Goal: Information Seeking & Learning: Learn about a topic

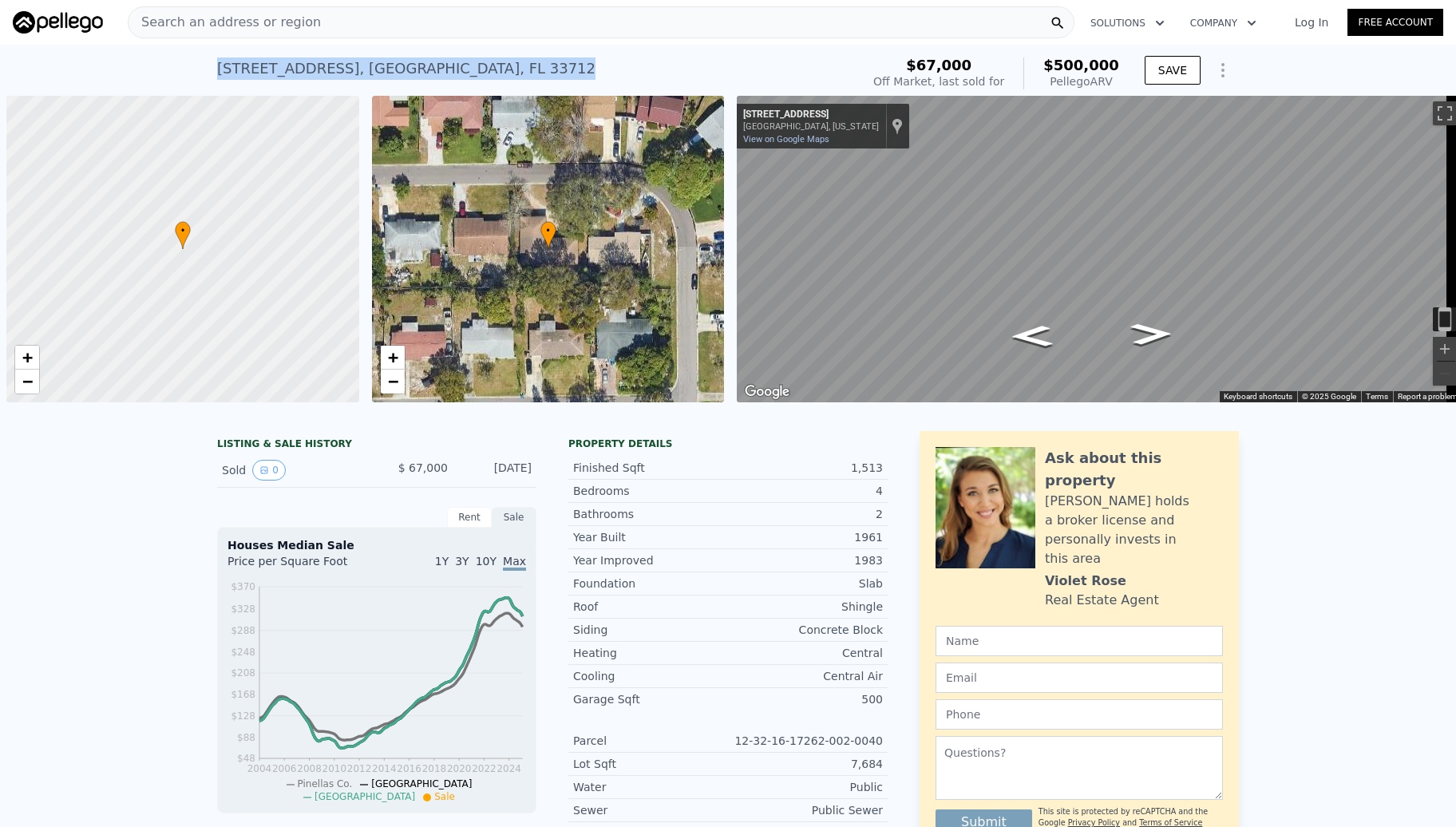
scroll to position [0, 383]
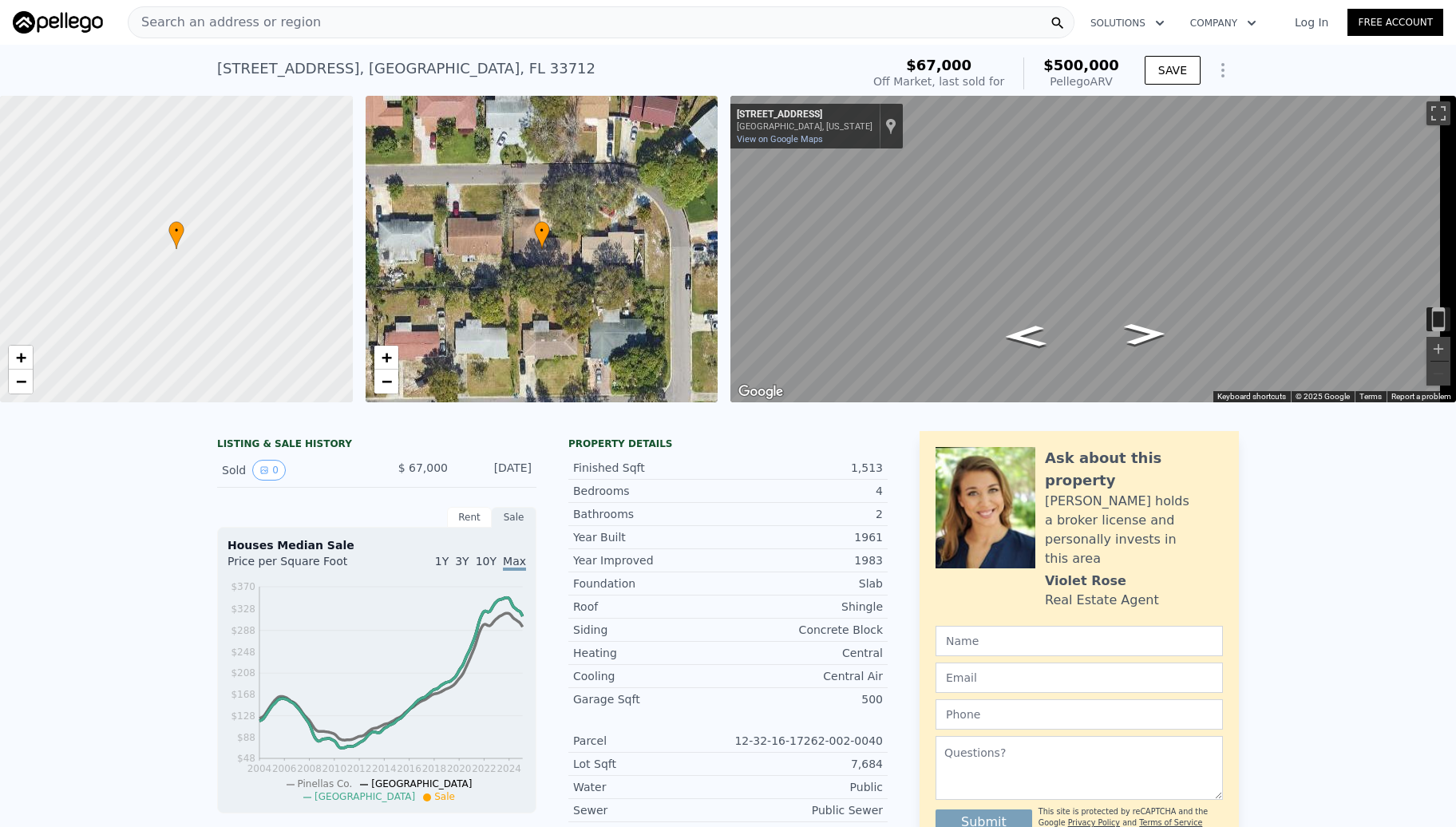
click at [378, 29] on div "Search an address or region" at bounding box center [601, 23] width 947 height 32
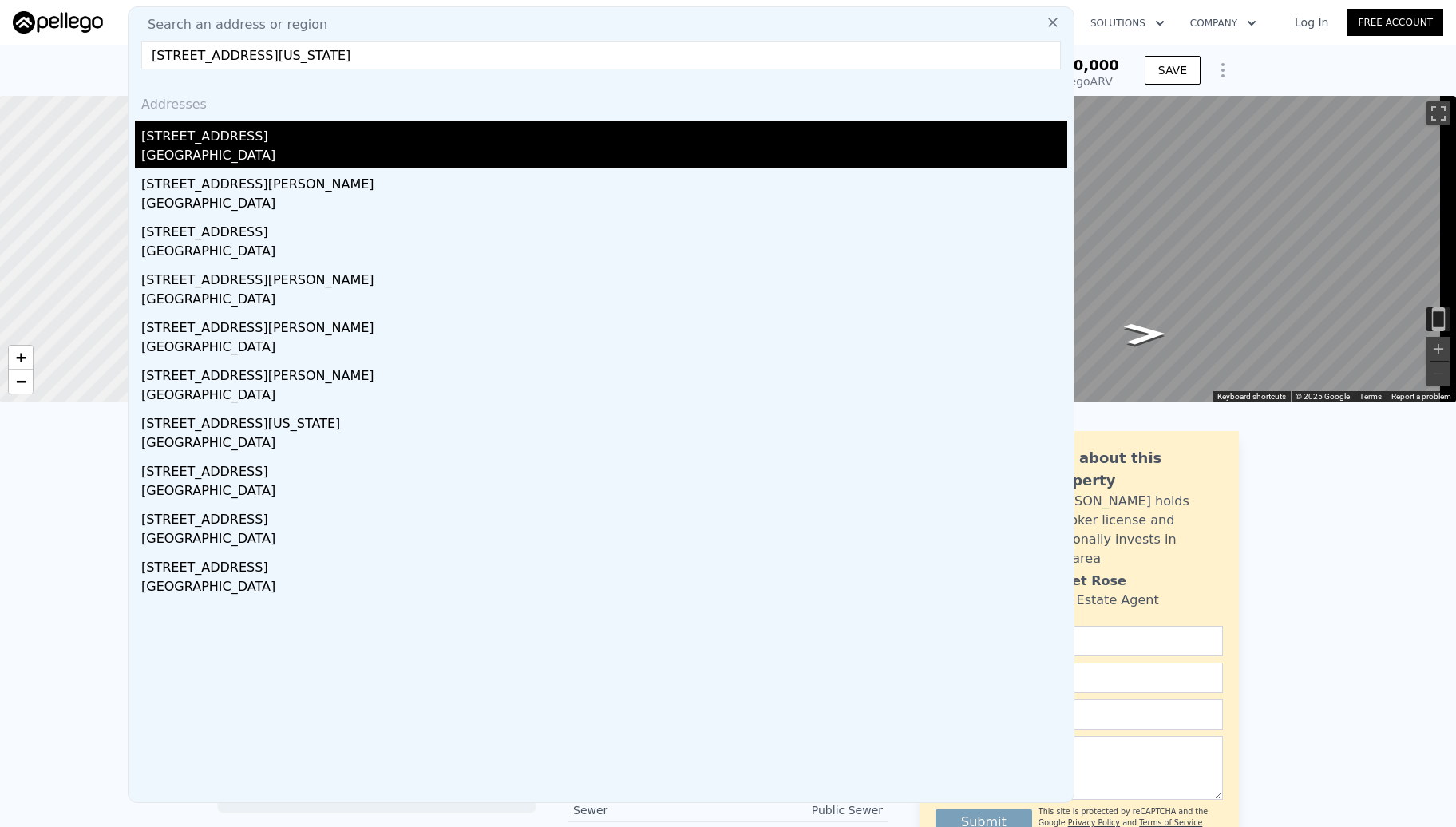
type input "[STREET_ADDRESS][US_STATE]"
click at [204, 143] on div "[STREET_ADDRESS]" at bounding box center [605, 133] width 926 height 25
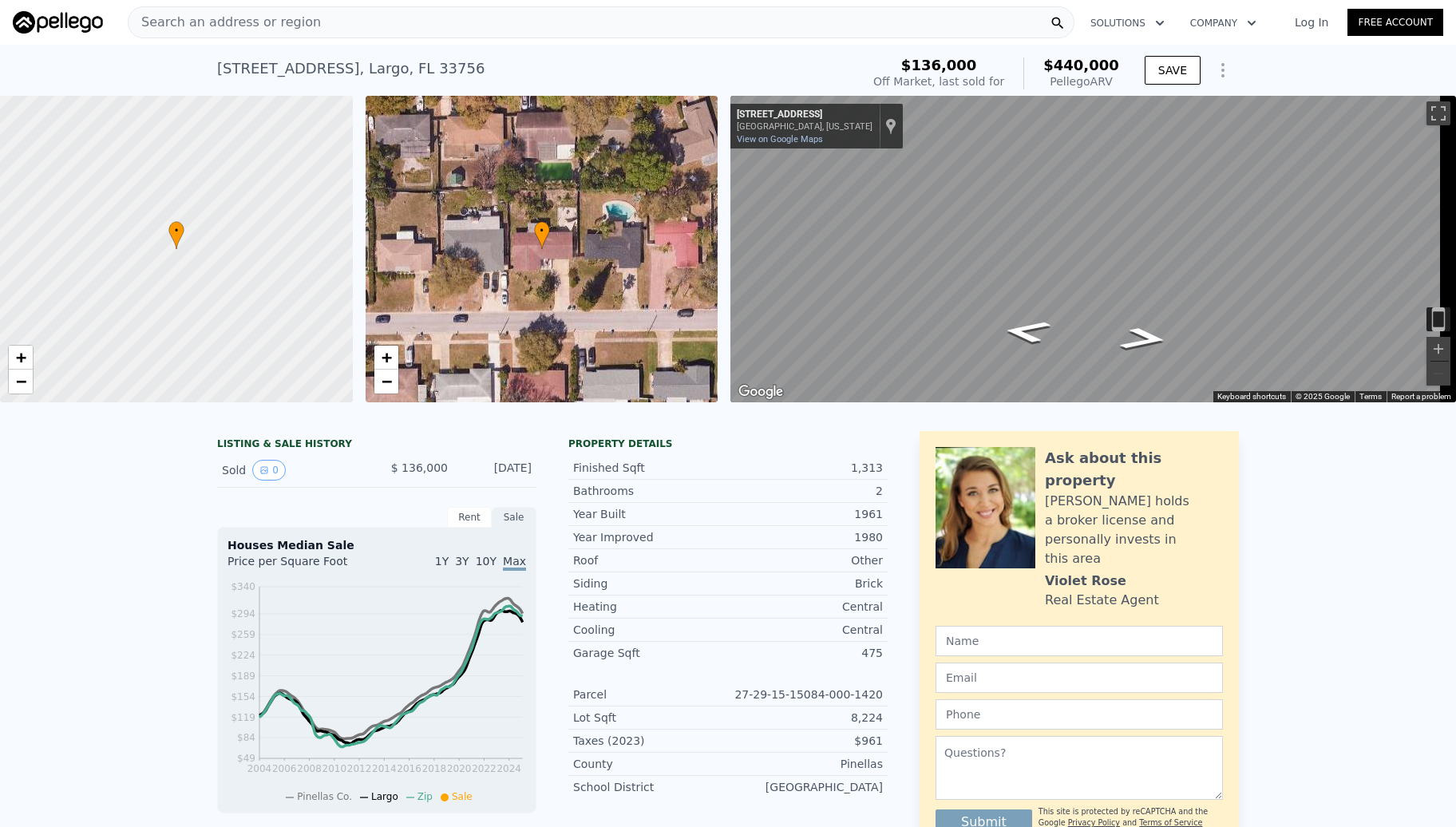
click at [492, 26] on div "Search an address or region" at bounding box center [601, 23] width 947 height 32
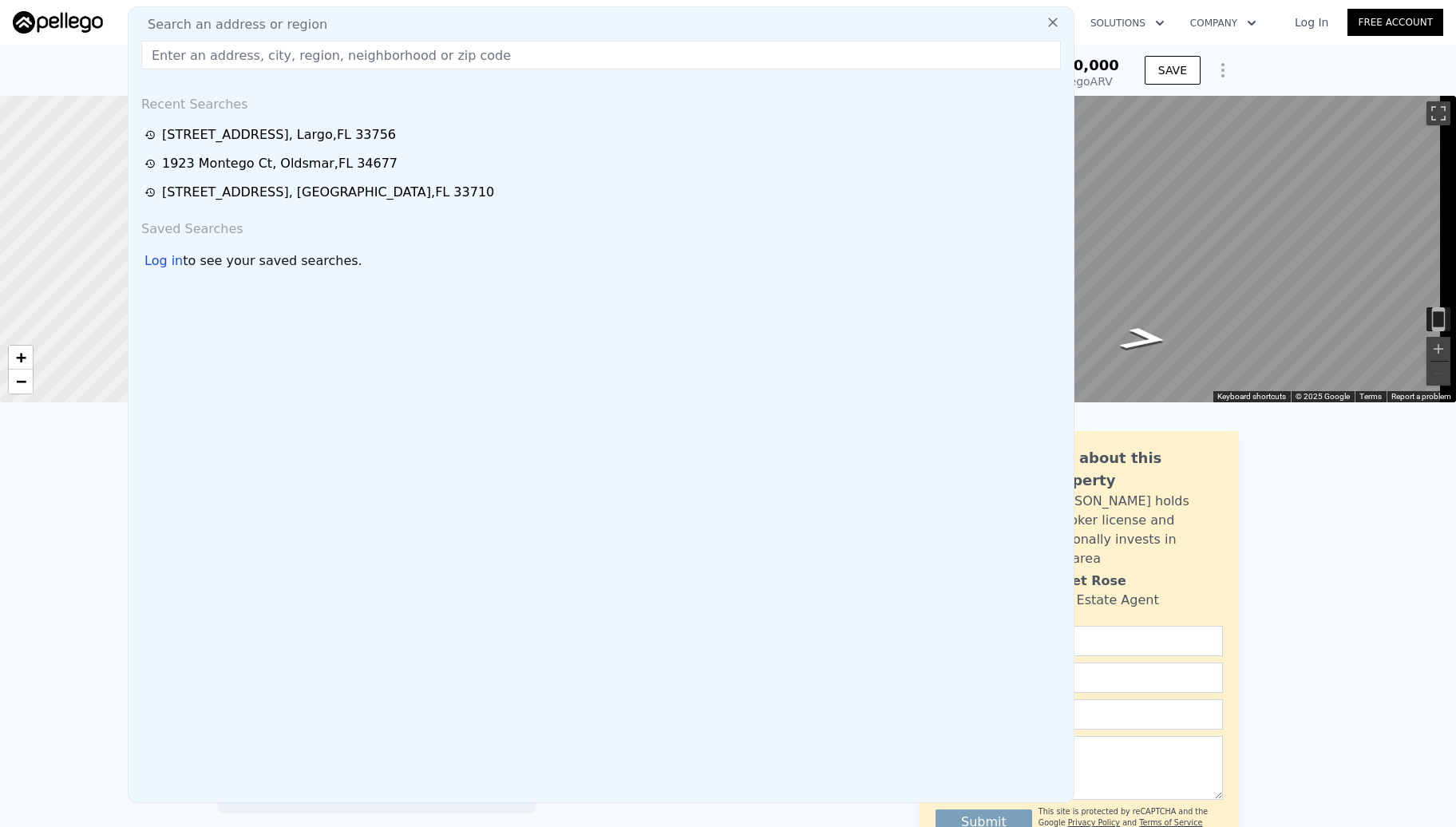
click at [1379, 573] on div "LISTING & SALE HISTORY Sold 0 $ 136,000 [DATE] Rent Sale Rent over time Price p…" at bounding box center [728, 803] width 1456 height 769
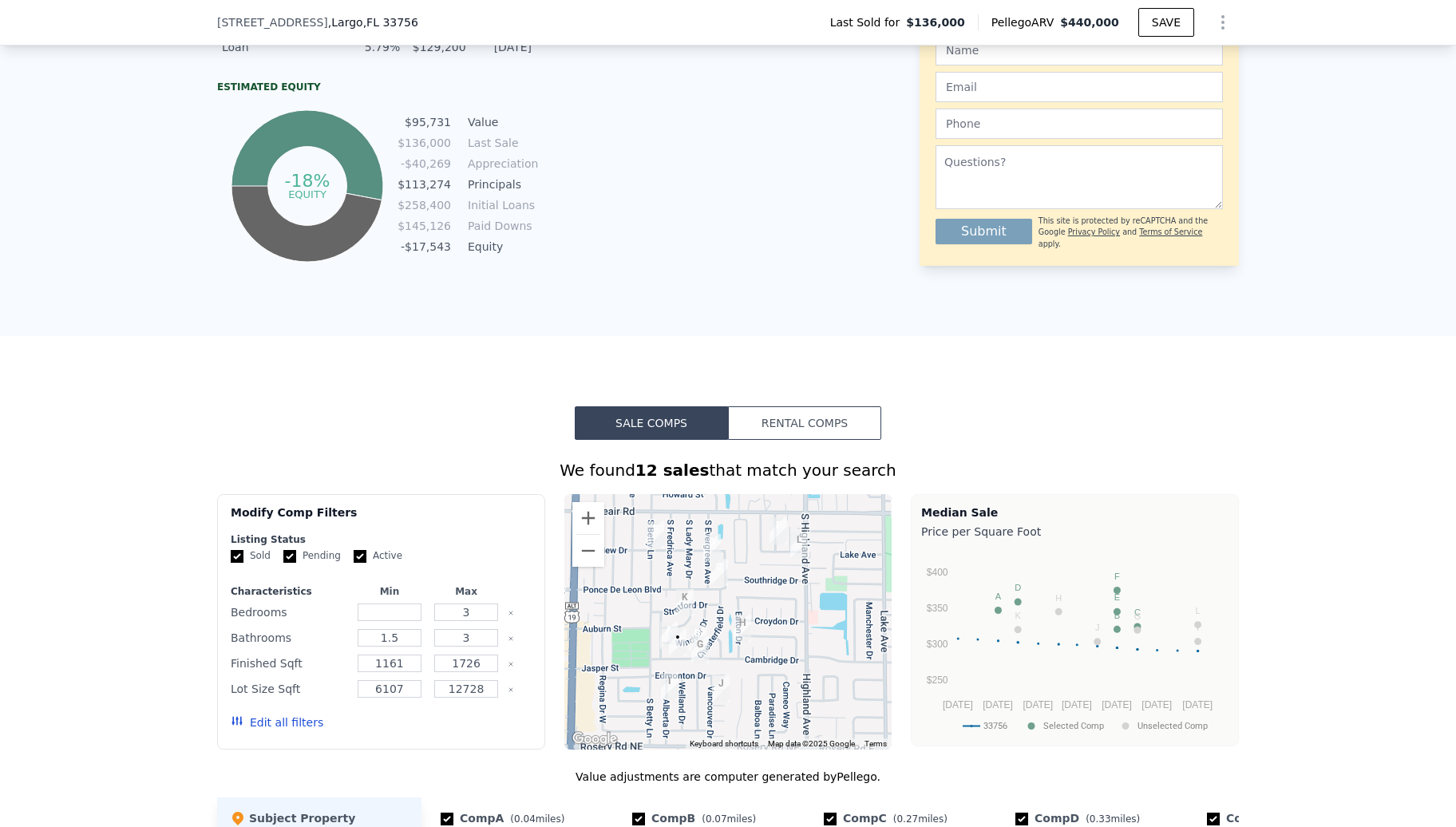
scroll to position [1271, 0]
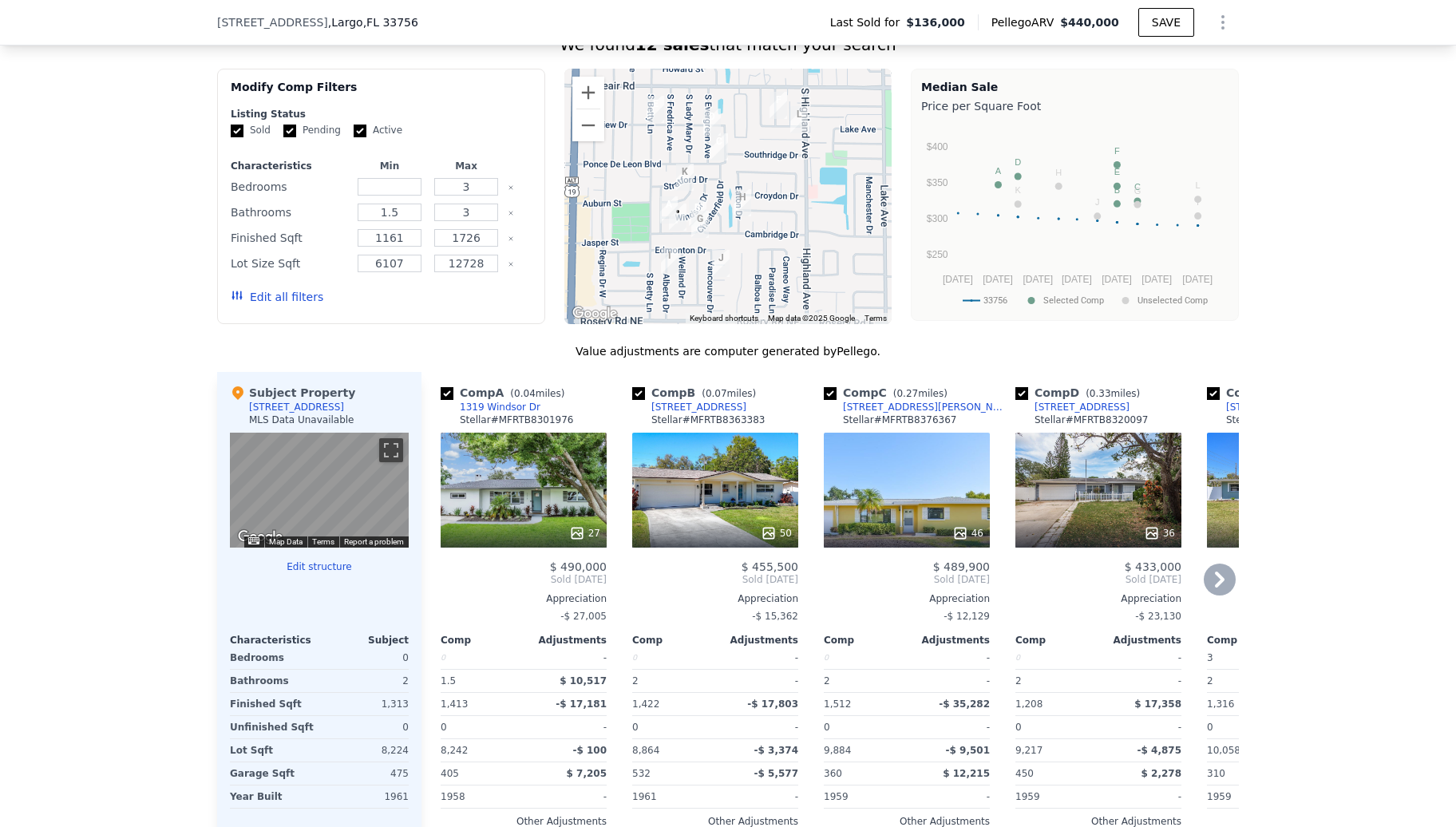
click at [508, 493] on div "27" at bounding box center [523, 490] width 166 height 115
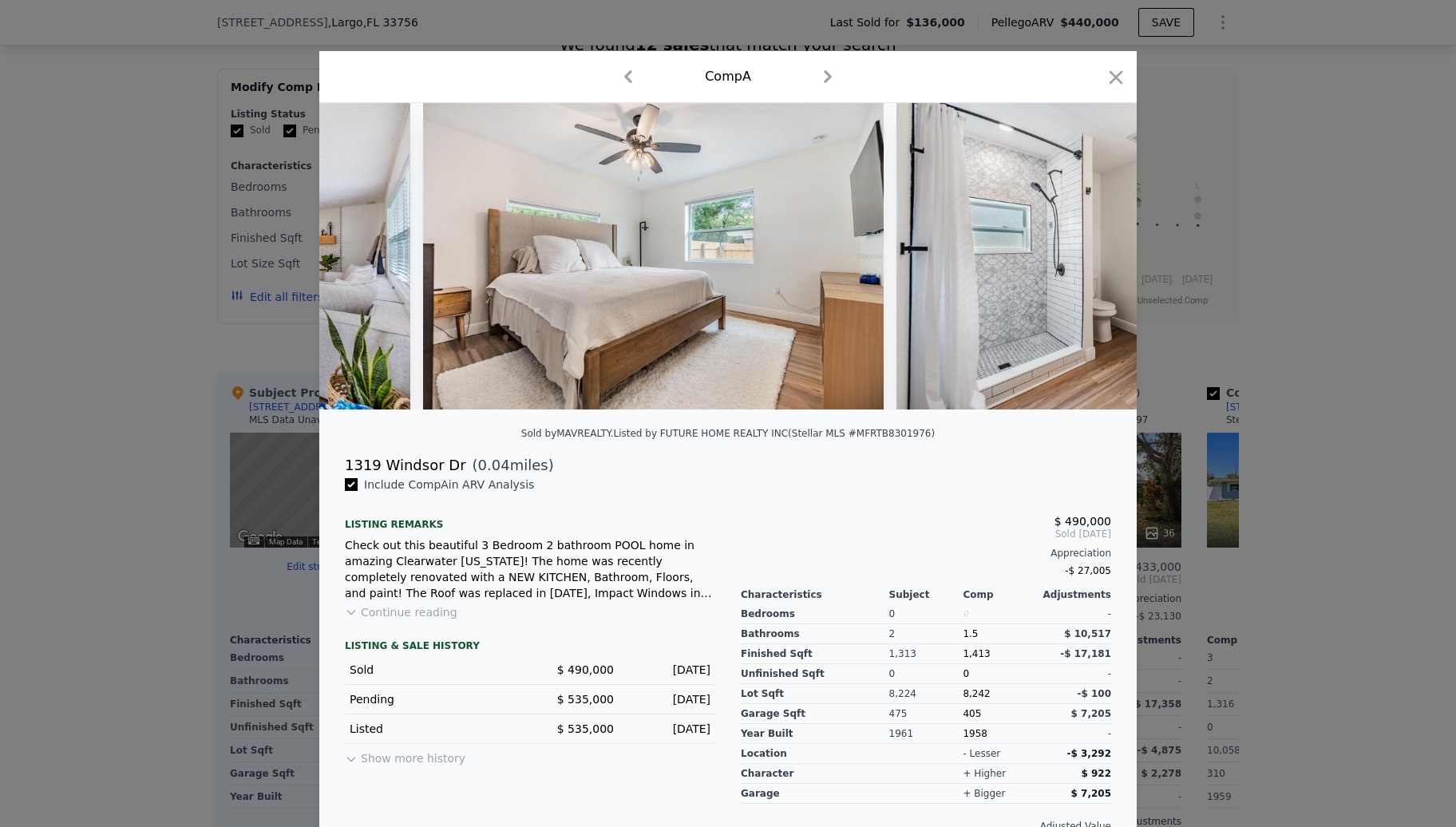
scroll to position [0, 6520]
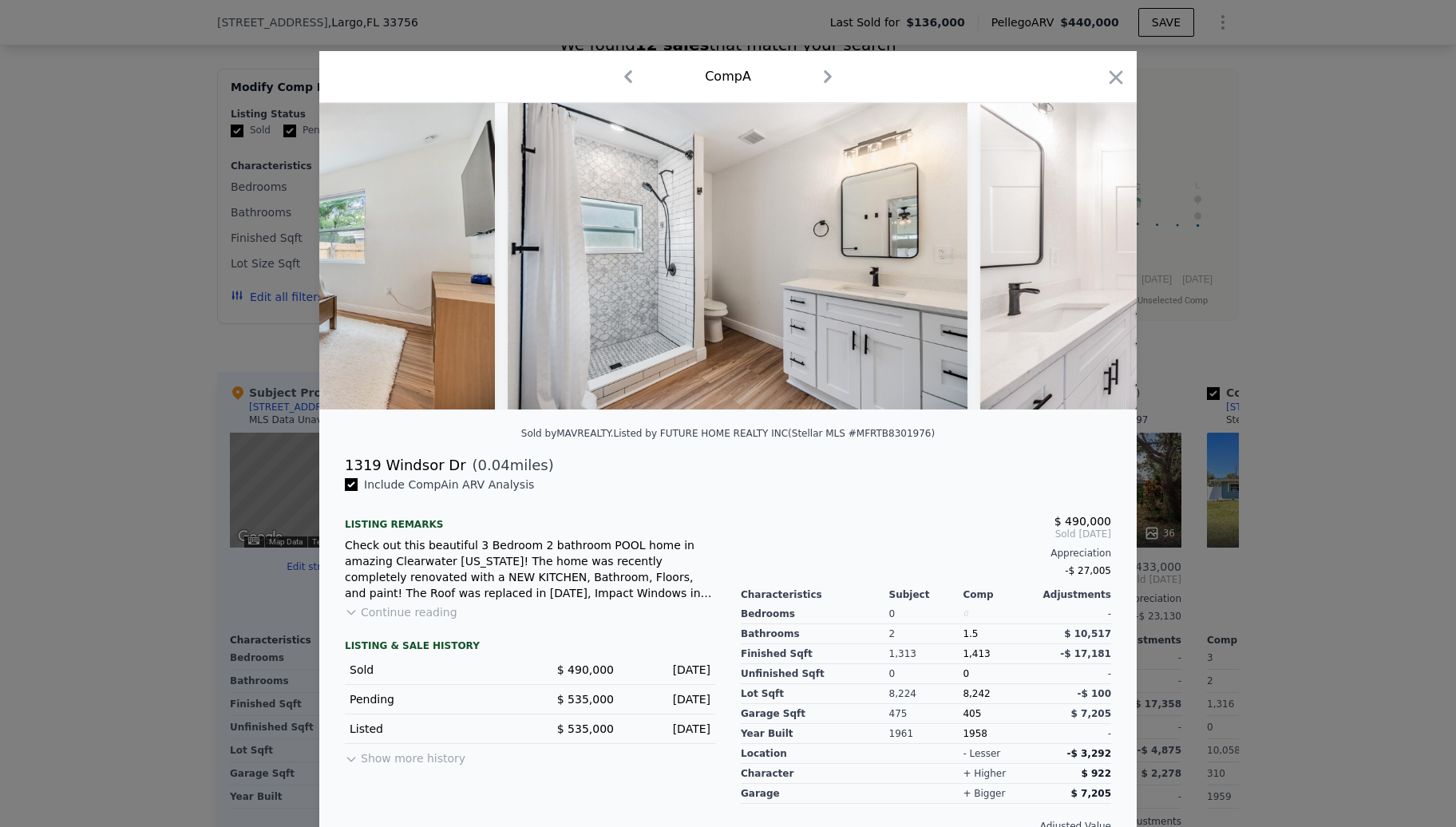
click at [277, 490] on div at bounding box center [728, 414] width 1456 height 827
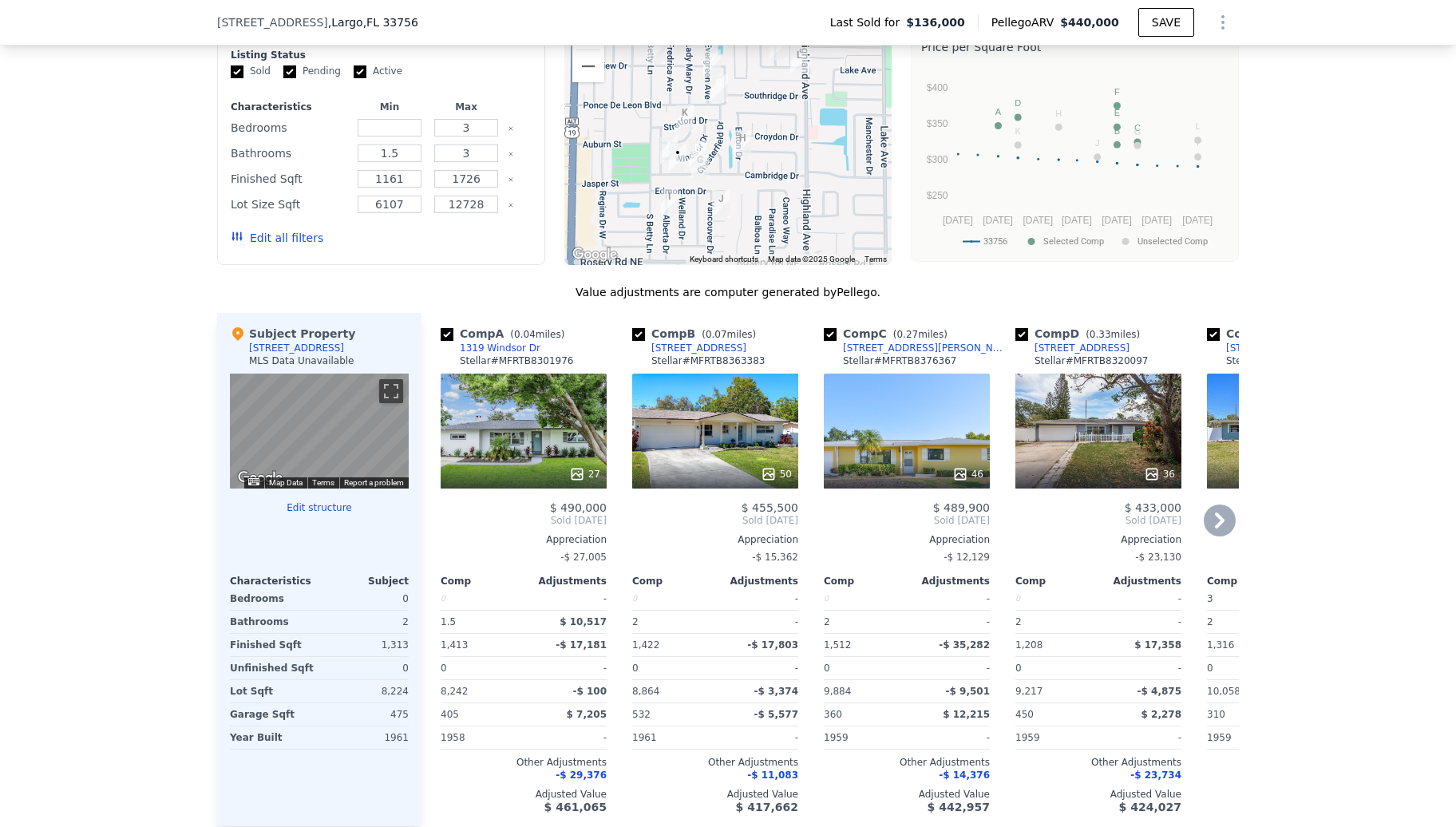
scroll to position [1379, 0]
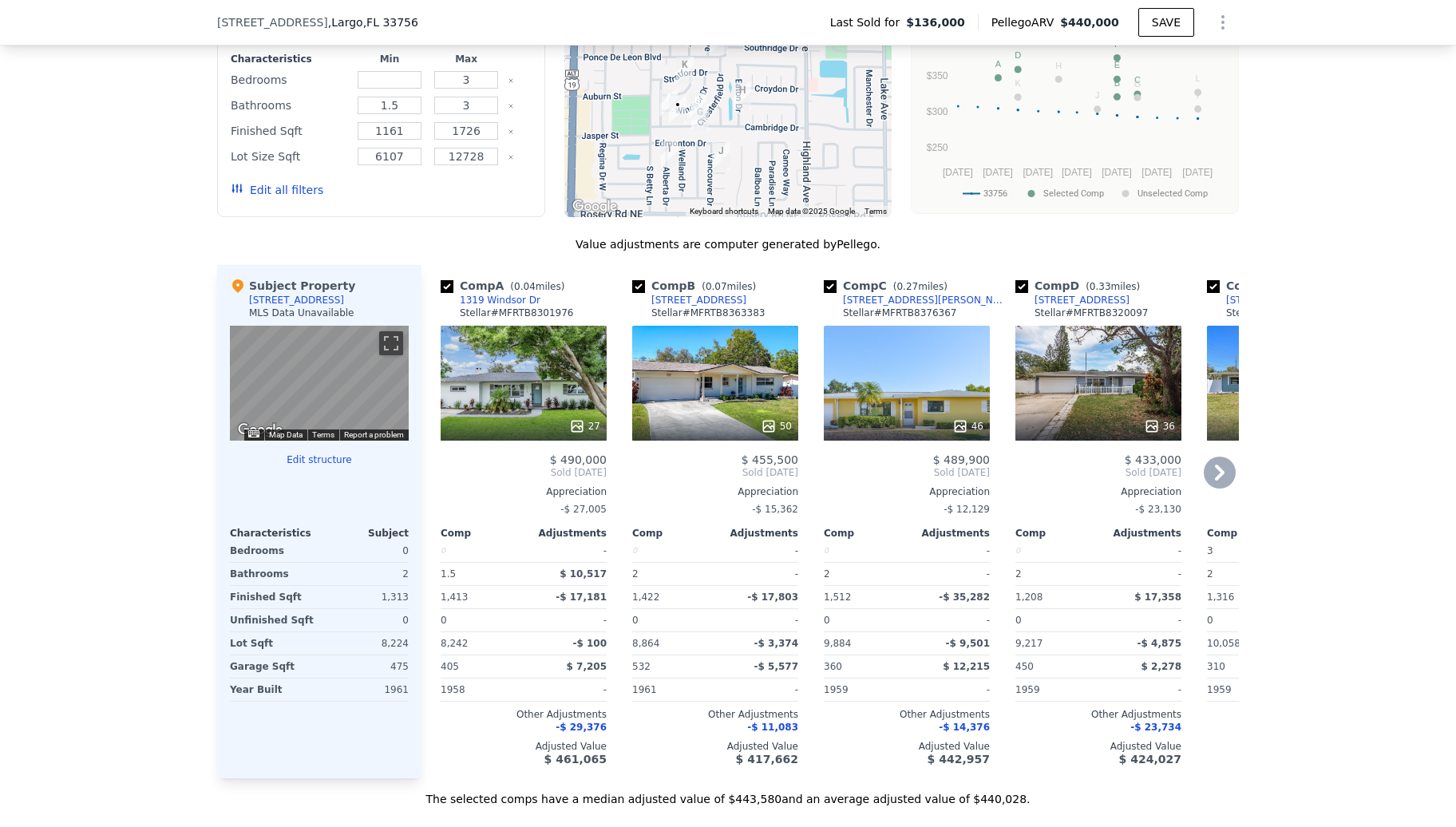
click at [655, 383] on div "50" at bounding box center [715, 383] width 166 height 115
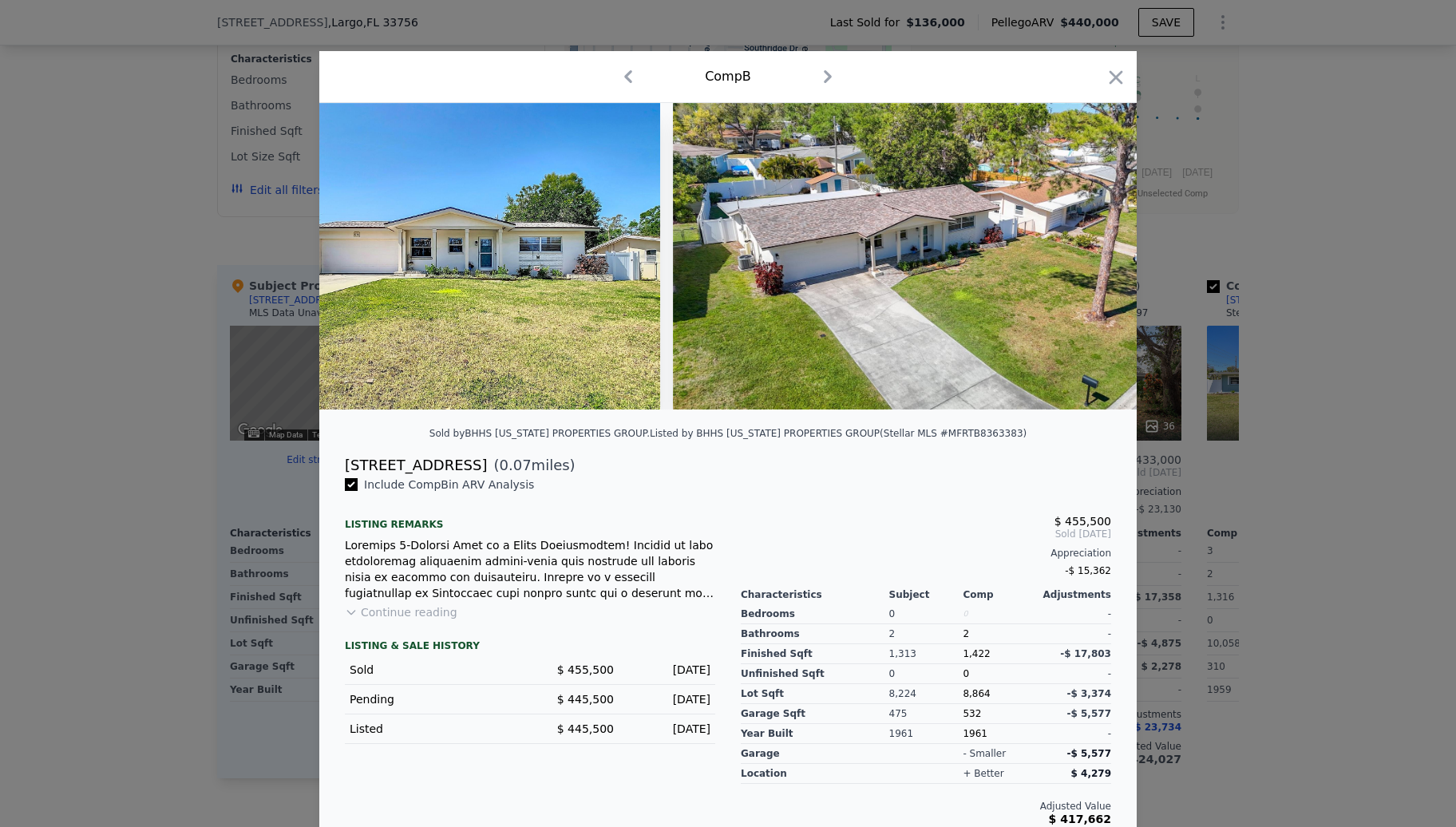
scroll to position [0, 19744]
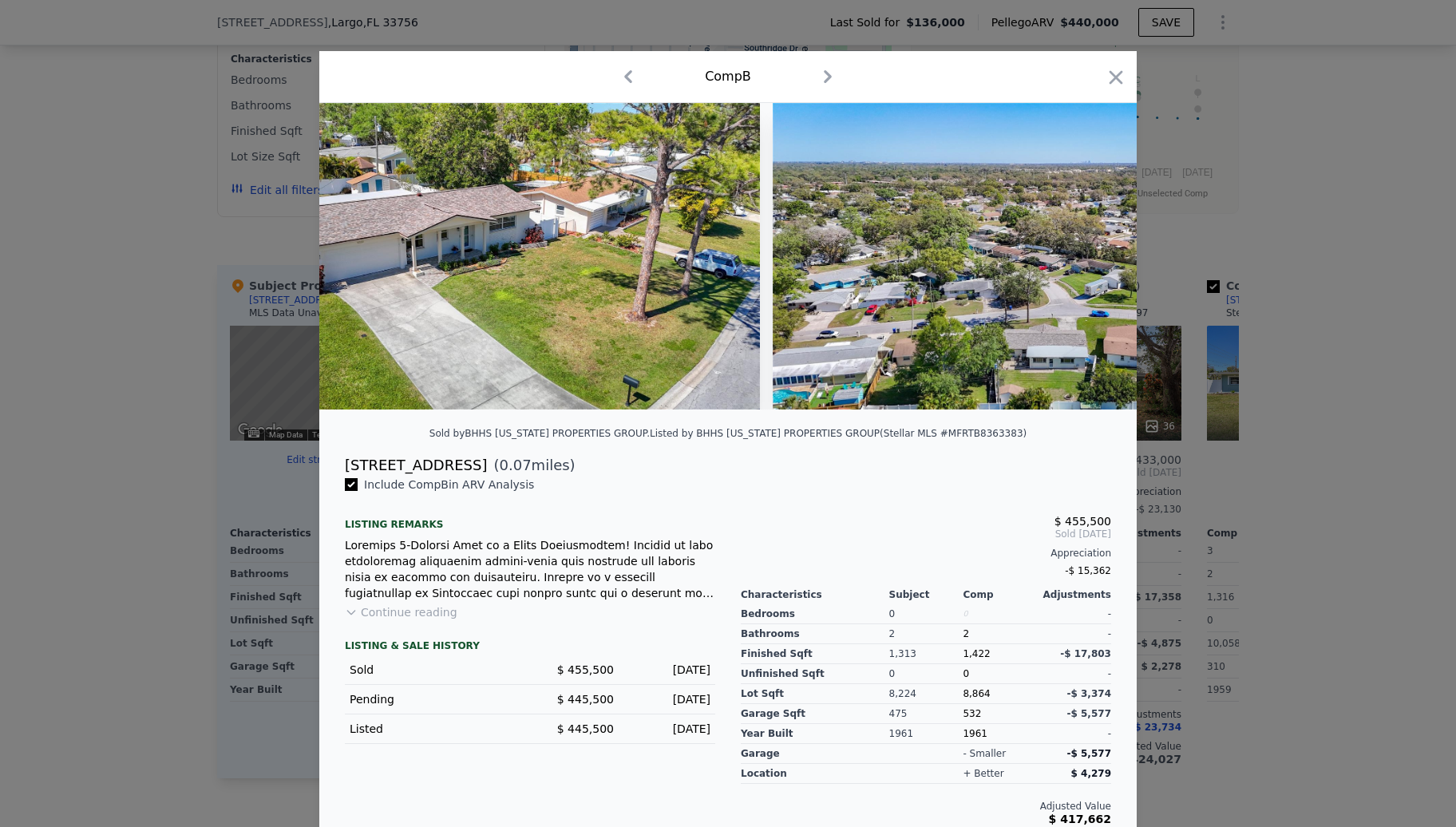
click at [1309, 313] on div at bounding box center [728, 414] width 1456 height 827
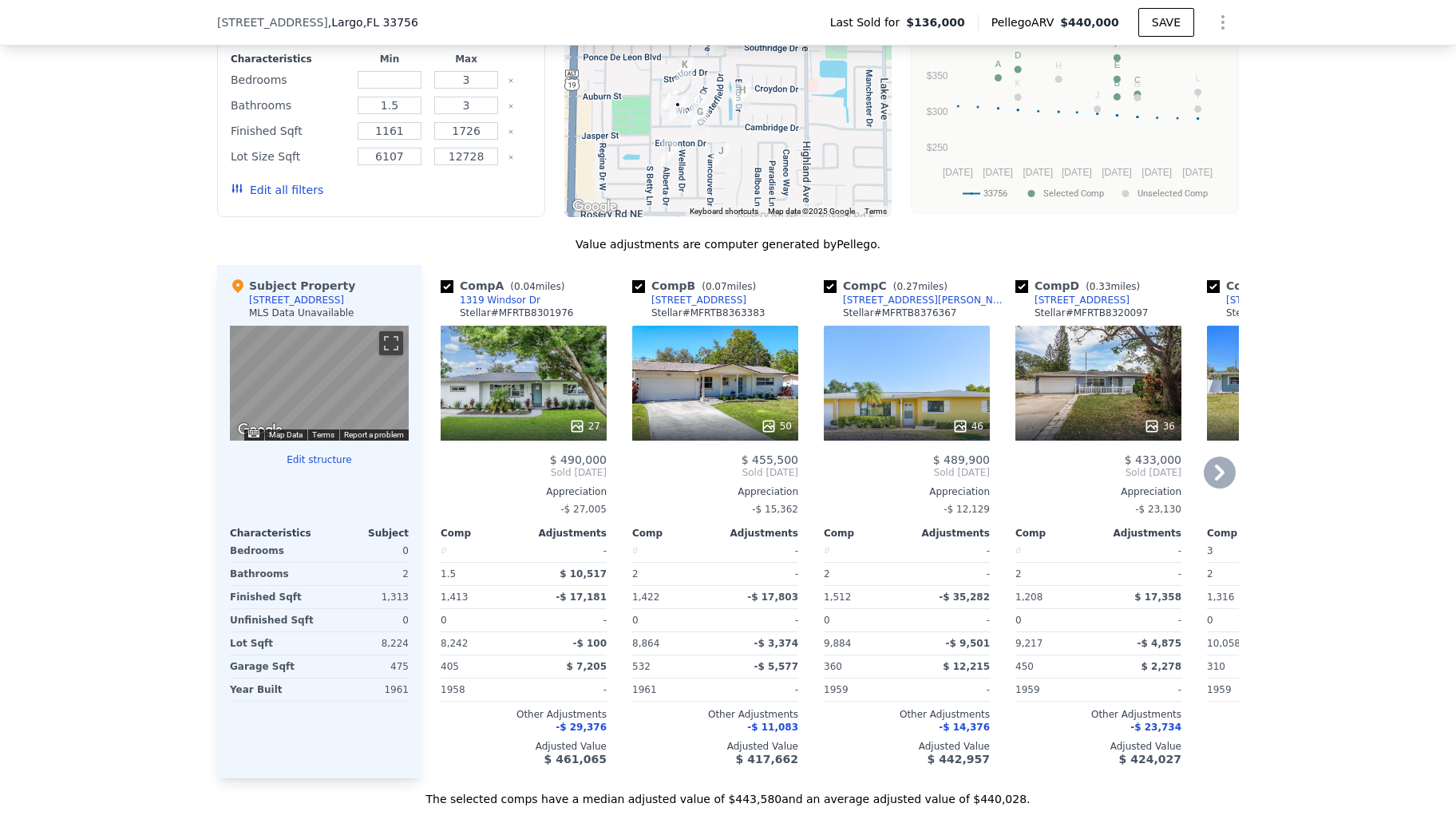
click at [1110, 389] on div "36" at bounding box center [1098, 383] width 166 height 115
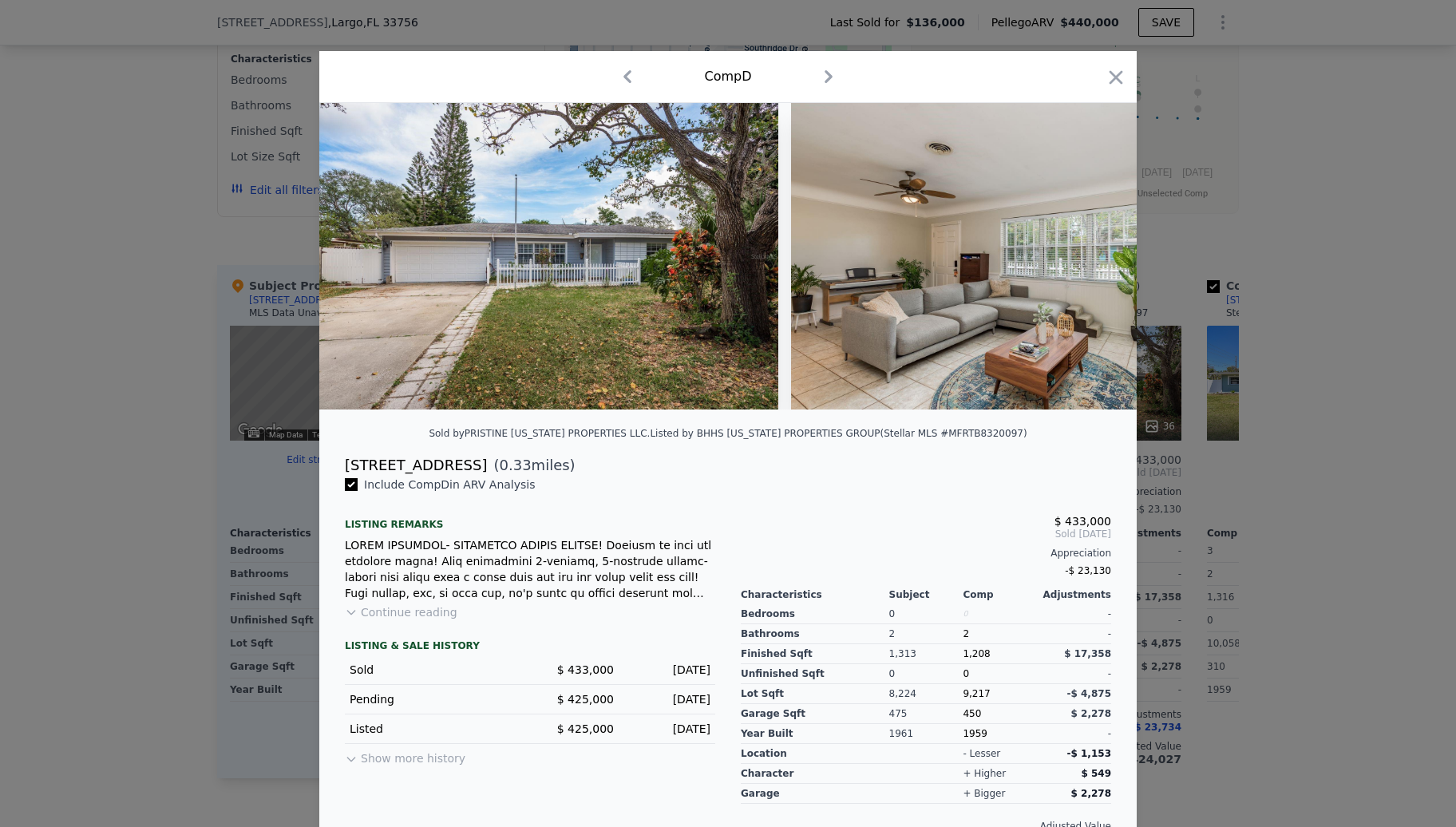
click at [1299, 313] on div at bounding box center [728, 414] width 1456 height 827
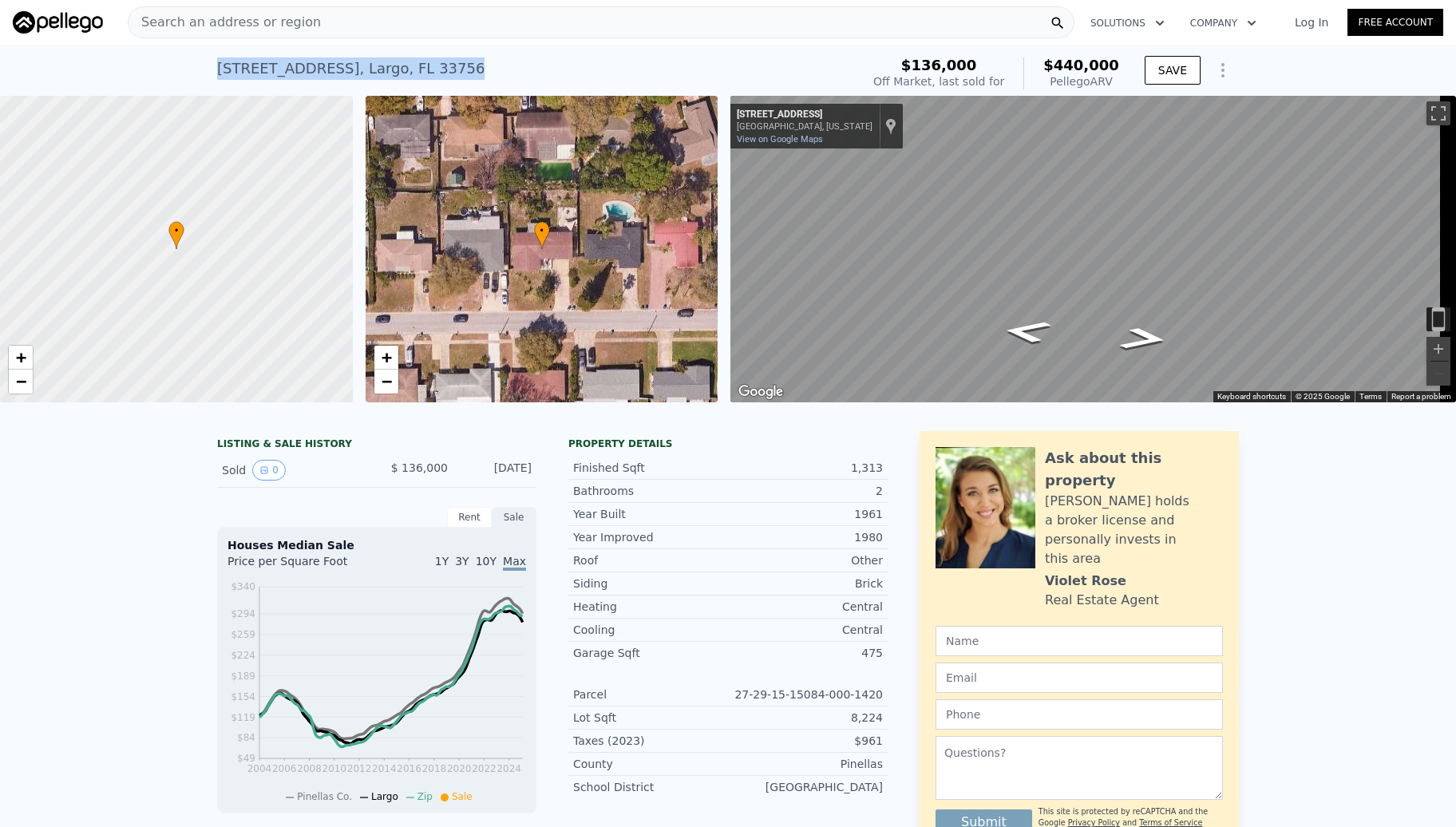
drag, startPoint x: 208, startPoint y: 73, endPoint x: 466, endPoint y: 78, distance: 258.0
click at [466, 78] on div "[STREET_ADDRESS] Sold [DATE] for $136k (~ARV $440k ) $136,000 Off Market, last …" at bounding box center [728, 70] width 1456 height 51
copy div "[STREET_ADDRESS]"
